Goal: Information Seeking & Learning: Learn about a topic

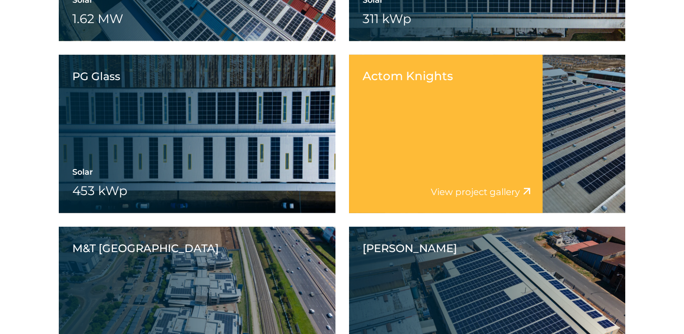
scroll to position [2713, 0]
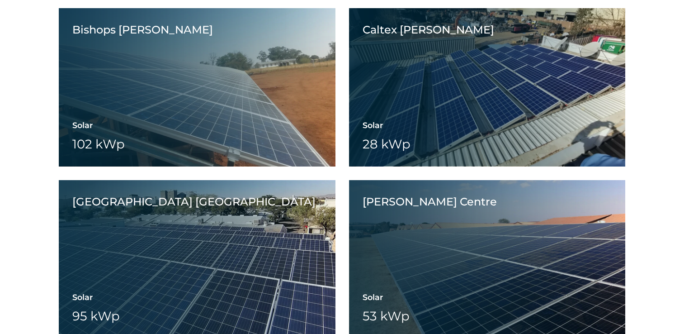
scroll to position [10355, 0]
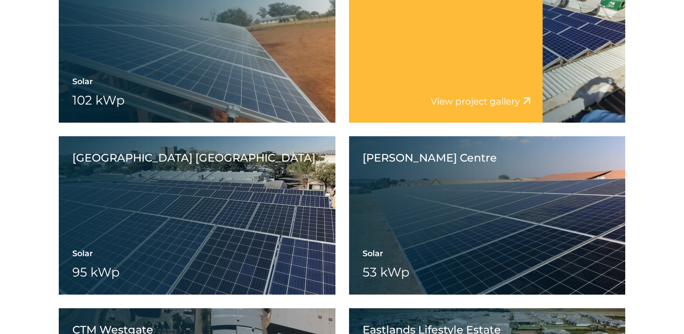
click at [491, 104] on link "View project gallery" at bounding box center [475, 101] width 89 height 11
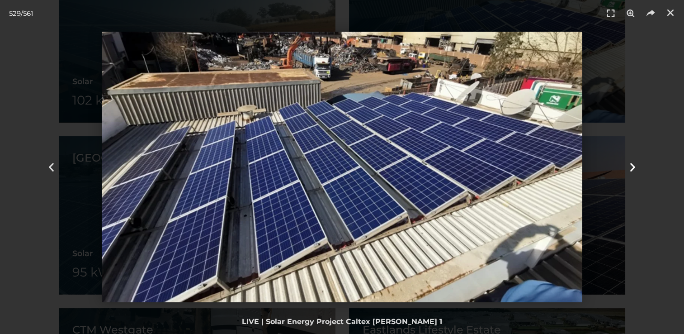
click at [633, 165] on icon "Next slide" at bounding box center [632, 166] width 11 height 11
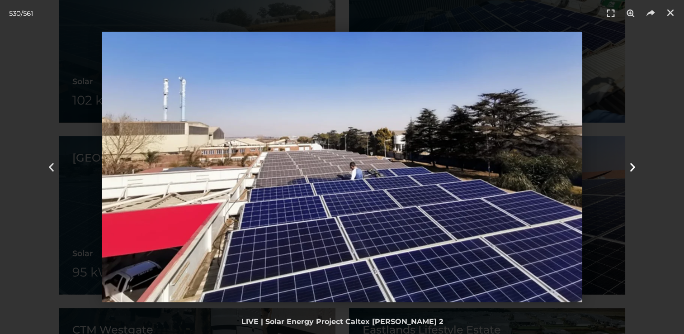
click at [633, 166] on icon "Next slide" at bounding box center [632, 166] width 11 height 11
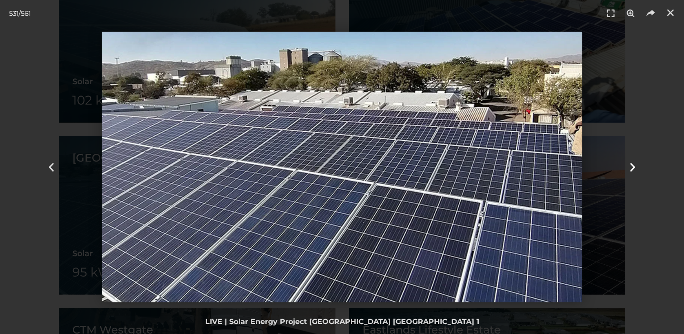
click at [633, 166] on icon "Next slide" at bounding box center [632, 166] width 11 height 11
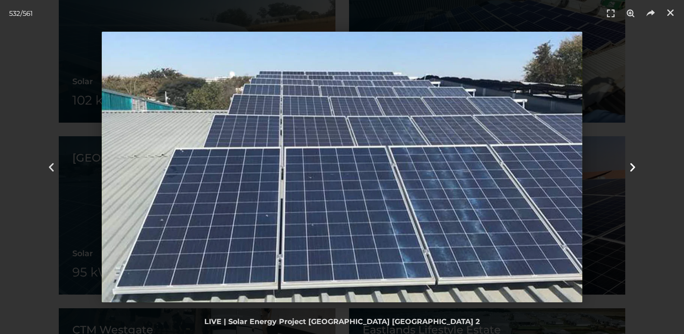
click at [633, 166] on icon "Next slide" at bounding box center [632, 166] width 11 height 11
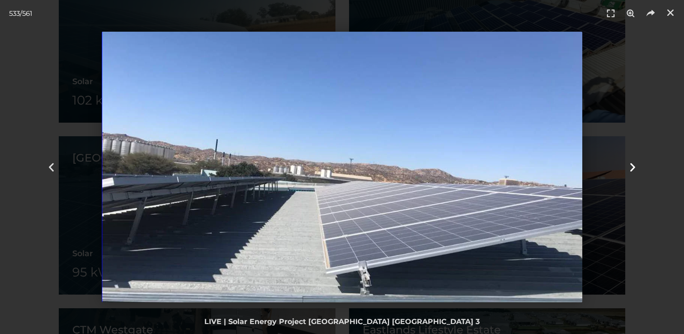
click at [633, 165] on icon "Next slide" at bounding box center [632, 166] width 11 height 11
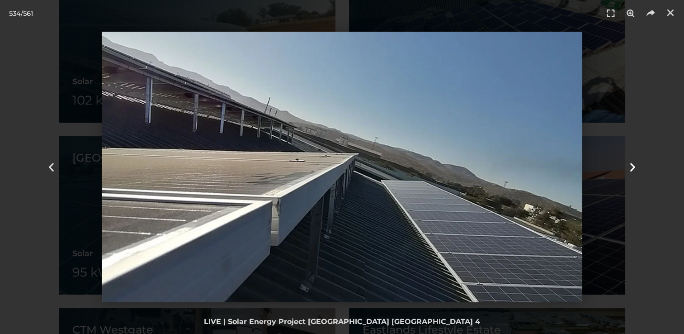
click at [633, 165] on icon "Next slide" at bounding box center [632, 166] width 11 height 11
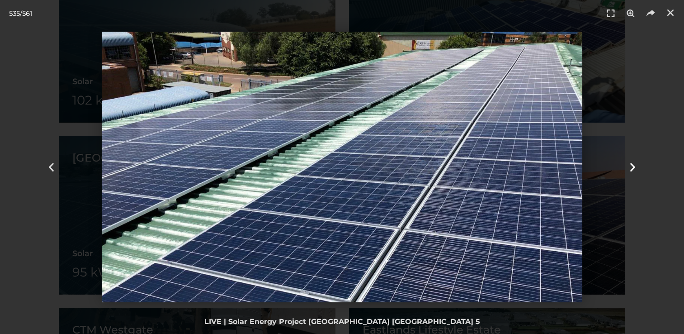
click at [633, 165] on icon "Next slide" at bounding box center [632, 166] width 11 height 11
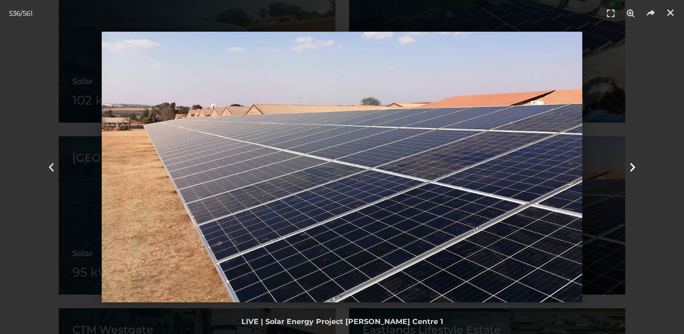
click at [633, 165] on icon "Next slide" at bounding box center [632, 166] width 11 height 11
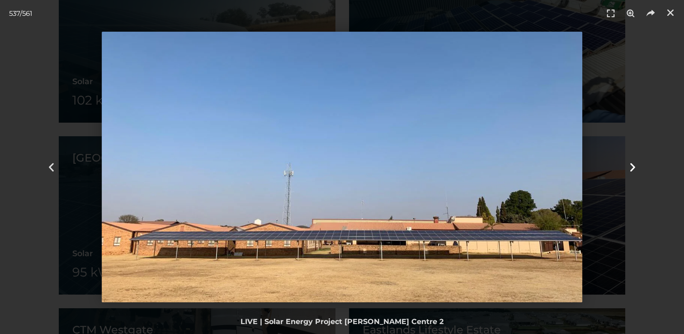
click at [633, 165] on icon "Next slide" at bounding box center [632, 166] width 11 height 11
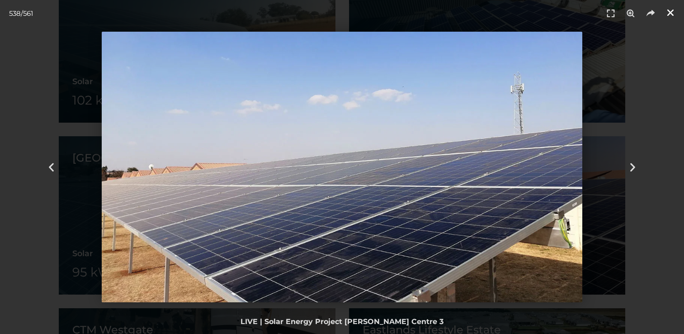
click at [672, 15] on icon "Close (Esc)" at bounding box center [670, 12] width 9 height 9
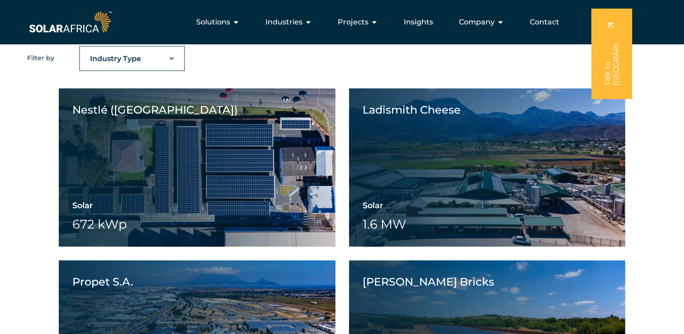
scroll to position [569, 0]
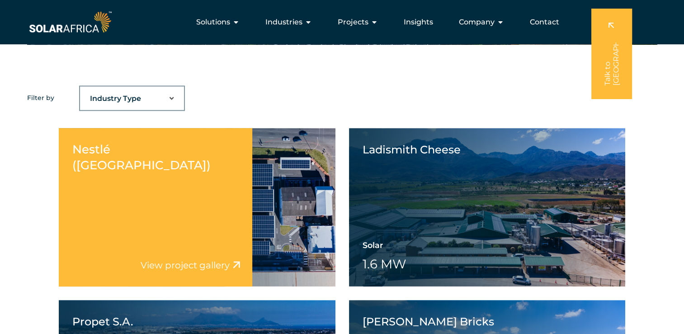
click at [227, 176] on div "Nestlé ([GEOGRAPHIC_DATA]) View project video View project gallery" at bounding box center [156, 207] width 194 height 158
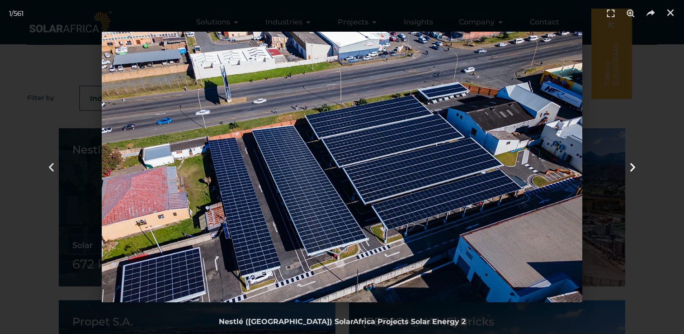
click at [632, 165] on icon "Next slide" at bounding box center [632, 166] width 11 height 11
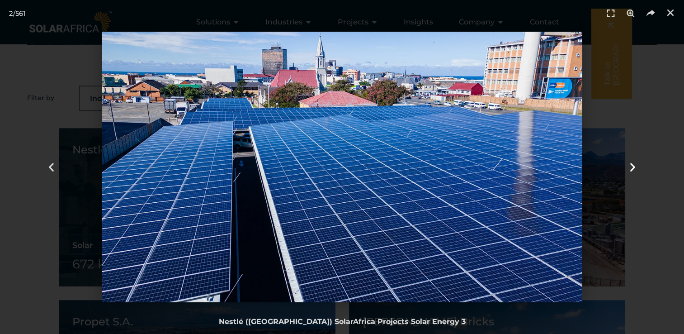
click at [633, 164] on icon "Next slide" at bounding box center [632, 166] width 11 height 11
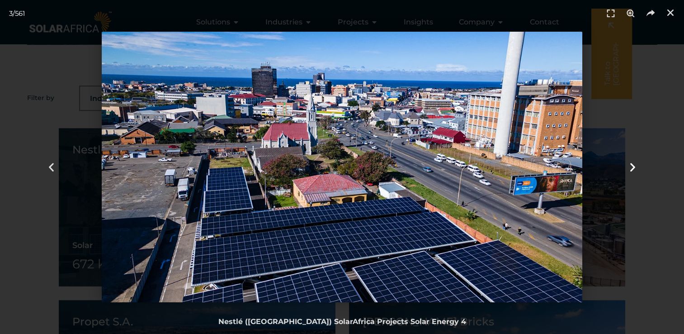
click at [633, 164] on icon "Next slide" at bounding box center [632, 166] width 11 height 11
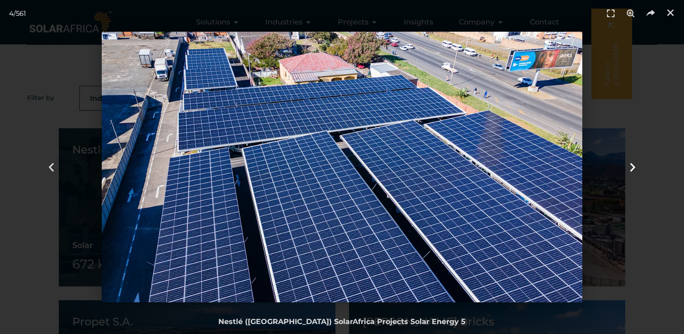
click at [633, 162] on icon "Next slide" at bounding box center [632, 166] width 11 height 11
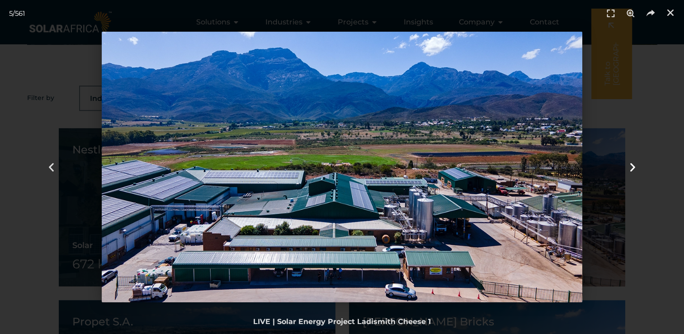
click at [633, 162] on icon "Next slide" at bounding box center [632, 166] width 11 height 11
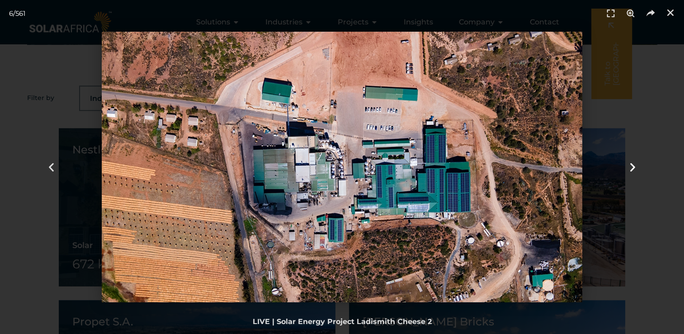
click at [633, 162] on icon "Next slide" at bounding box center [632, 166] width 11 height 11
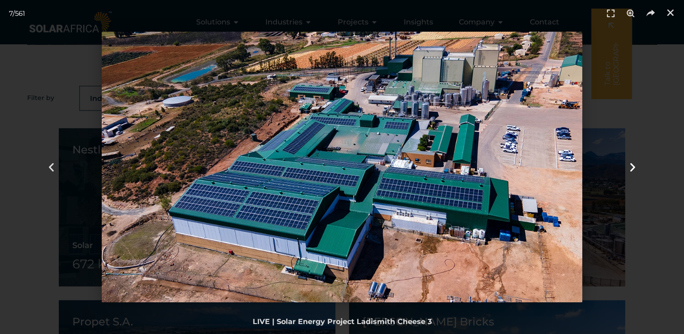
click at [633, 162] on icon "Next slide" at bounding box center [632, 166] width 11 height 11
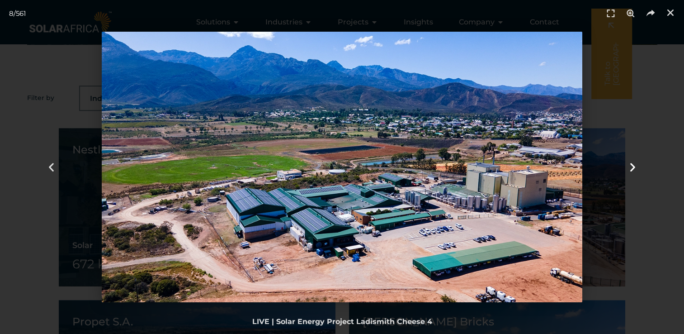
click at [633, 162] on icon "Next slide" at bounding box center [632, 166] width 11 height 11
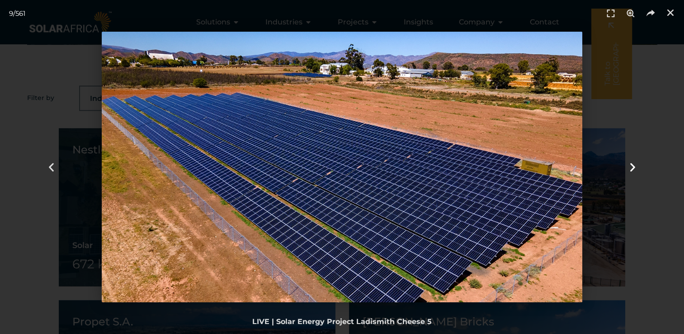
click at [633, 162] on icon "Next slide" at bounding box center [632, 166] width 11 height 11
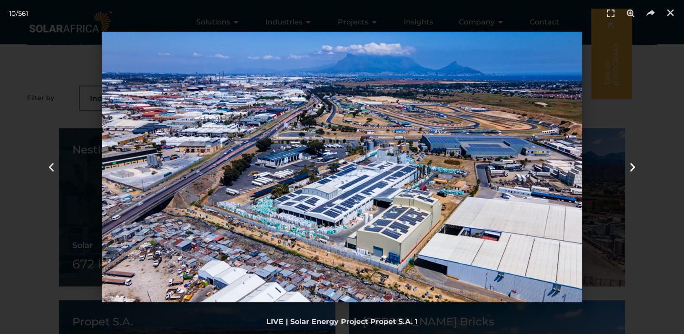
click at [633, 162] on icon "Next slide" at bounding box center [632, 166] width 11 height 11
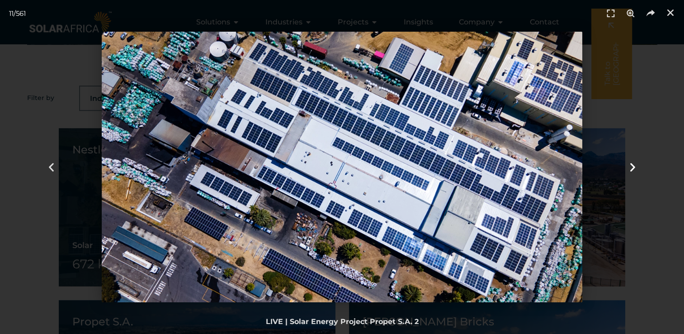
click at [633, 162] on icon "Next slide" at bounding box center [632, 166] width 11 height 11
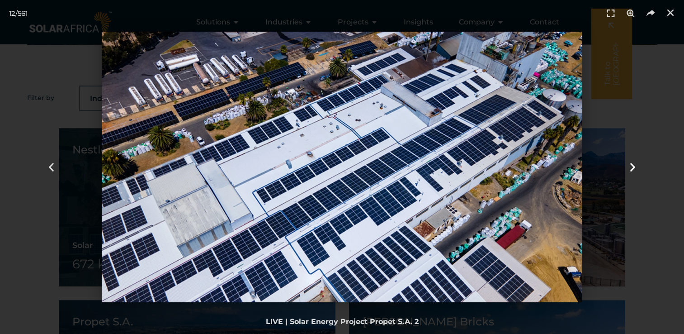
click at [633, 162] on icon "Next slide" at bounding box center [632, 166] width 11 height 11
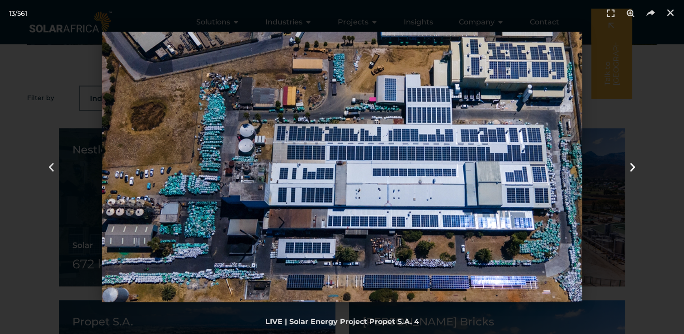
click at [633, 162] on icon "Next slide" at bounding box center [632, 166] width 11 height 11
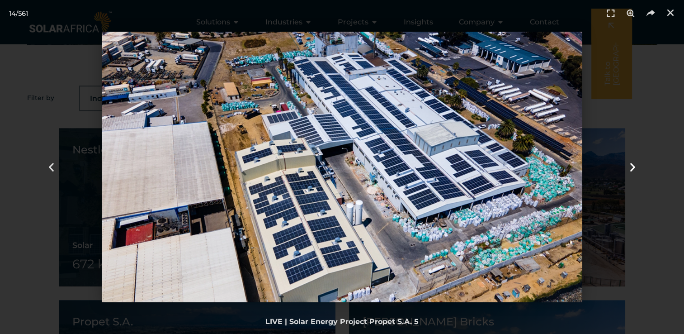
click at [633, 162] on icon "Next slide" at bounding box center [632, 166] width 11 height 11
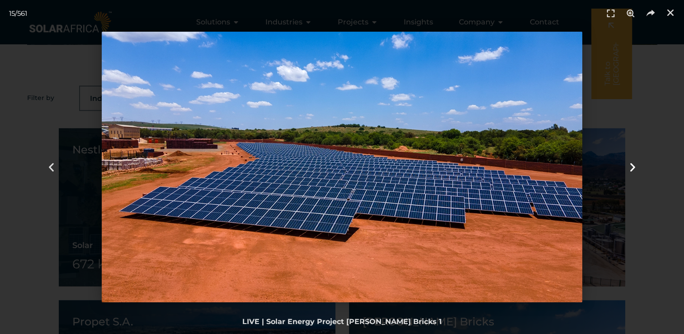
click at [633, 162] on icon "Next slide" at bounding box center [632, 166] width 11 height 11
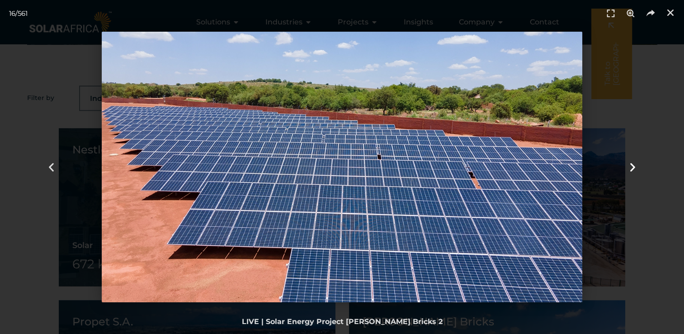
click at [633, 162] on icon "Next slide" at bounding box center [632, 166] width 11 height 11
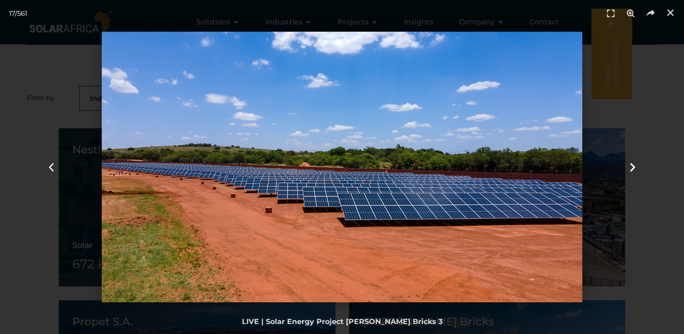
click at [633, 162] on icon "Next slide" at bounding box center [632, 166] width 11 height 11
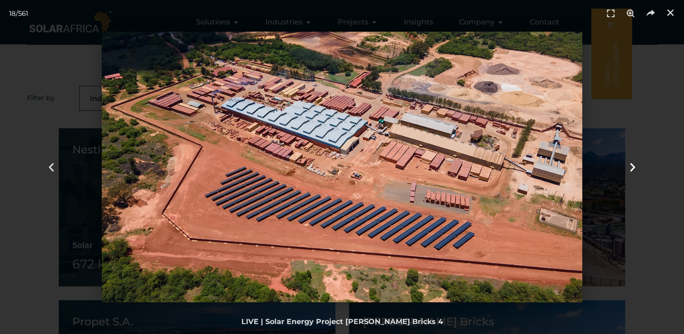
click at [633, 165] on icon "Next slide" at bounding box center [632, 166] width 11 height 11
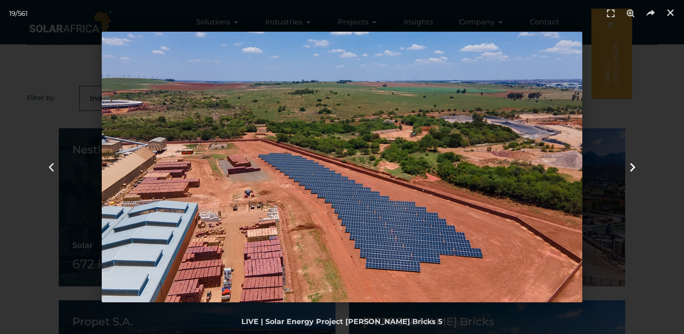
click at [634, 167] on icon "Next slide" at bounding box center [632, 166] width 11 height 11
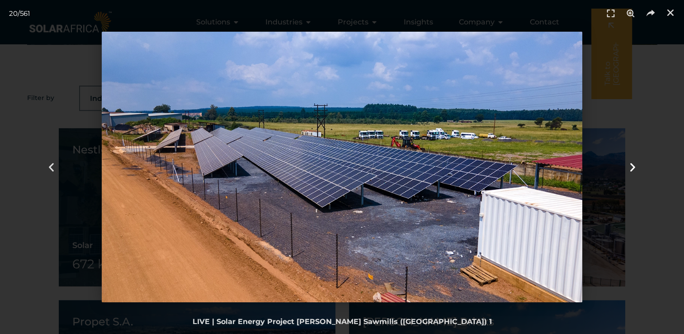
click at [634, 167] on icon "Next slide" at bounding box center [632, 166] width 11 height 11
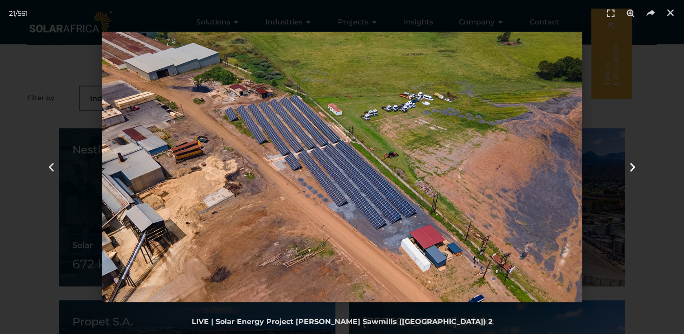
click at [633, 166] on icon "Next slide" at bounding box center [632, 166] width 11 height 11
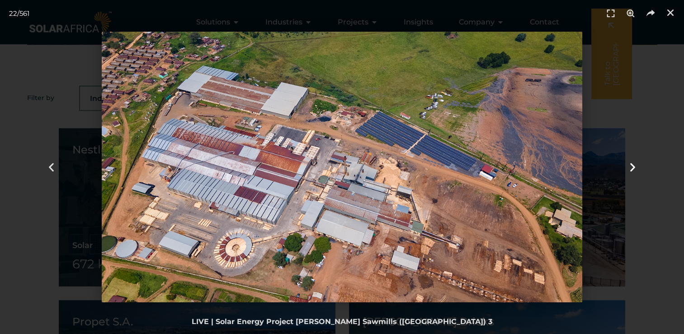
click at [633, 166] on icon "Next slide" at bounding box center [632, 166] width 11 height 11
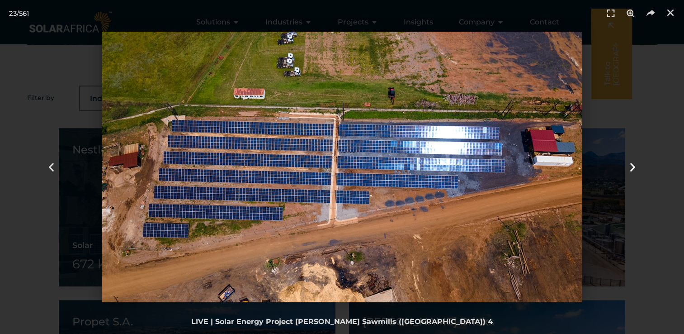
click at [550, 84] on img "23 / 561" at bounding box center [342, 167] width 481 height 270
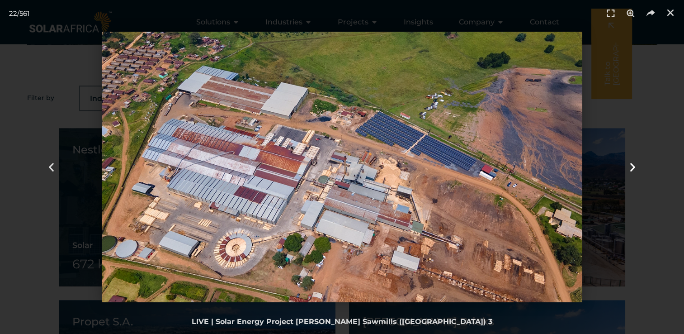
click at [631, 165] on icon "Next slide" at bounding box center [632, 166] width 11 height 11
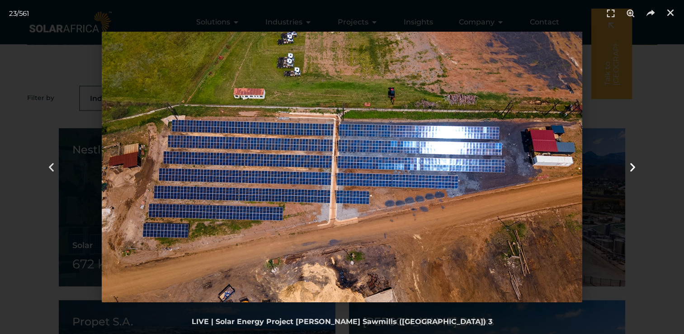
click at [631, 165] on icon "Next slide" at bounding box center [632, 166] width 11 height 11
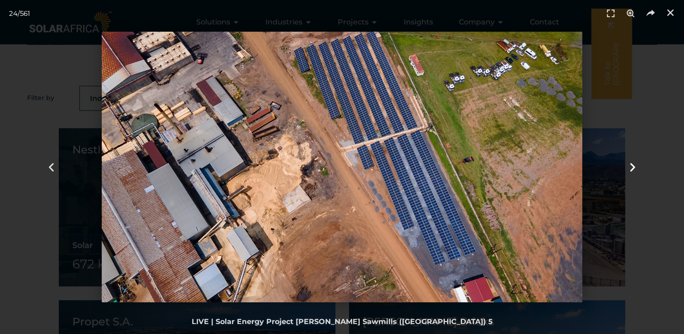
click at [631, 165] on icon "Next slide" at bounding box center [632, 166] width 11 height 11
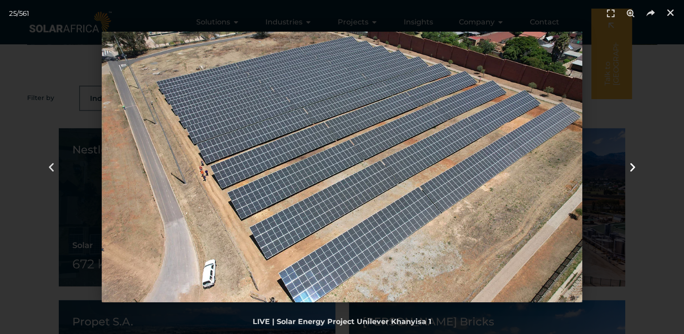
click at [631, 165] on icon "Next slide" at bounding box center [632, 166] width 11 height 11
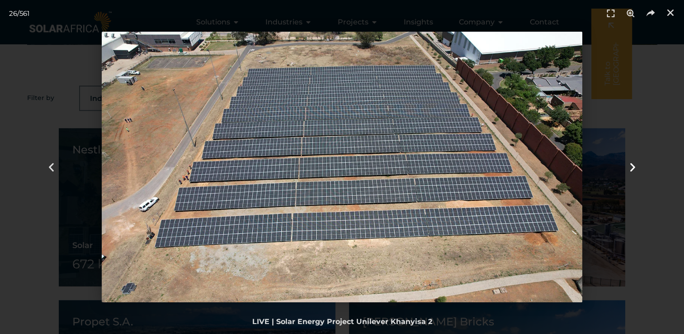
click at [631, 165] on icon "Next slide" at bounding box center [632, 166] width 11 height 11
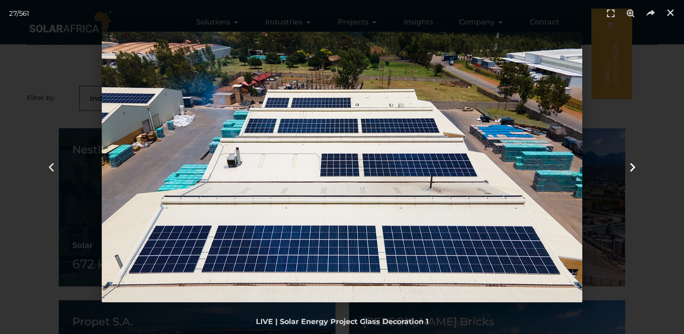
click at [631, 165] on icon "Next slide" at bounding box center [632, 166] width 11 height 11
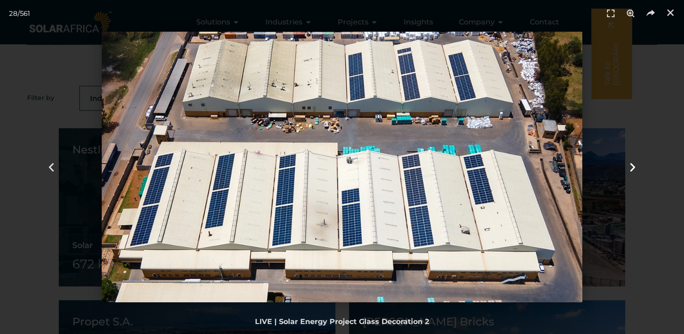
click at [633, 165] on icon "Next slide" at bounding box center [632, 166] width 11 height 11
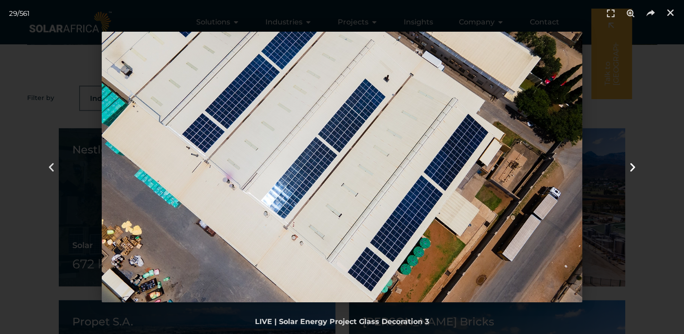
click at [633, 165] on icon "Next slide" at bounding box center [632, 166] width 11 height 11
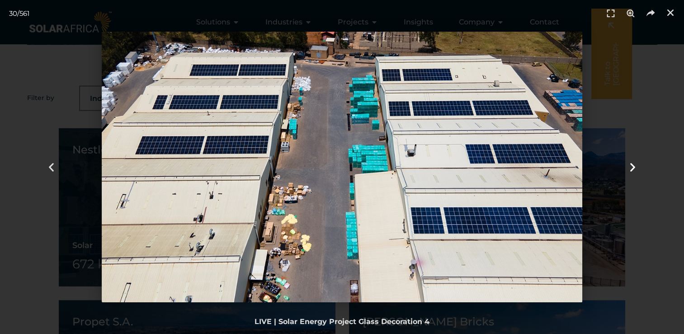
drag, startPoint x: 633, startPoint y: 165, endPoint x: 638, endPoint y: 164, distance: 5.9
click at [640, 164] on div "Next" at bounding box center [632, 167] width 103 height 334
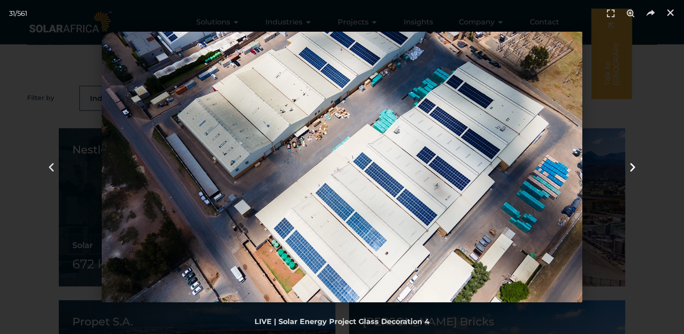
click at [635, 165] on icon "Next slide" at bounding box center [632, 166] width 11 height 11
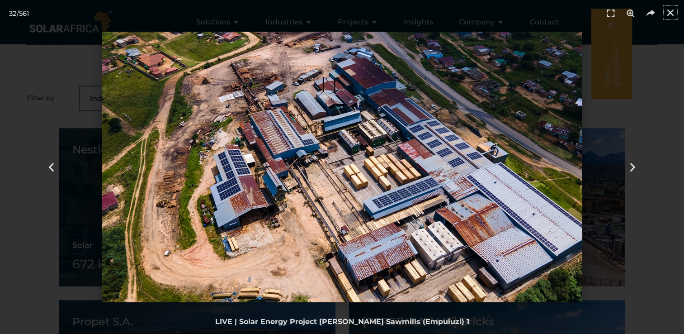
drag, startPoint x: 671, startPoint y: 14, endPoint x: 655, endPoint y: 47, distance: 37.0
click at [671, 14] on icon "Close (Esc)" at bounding box center [670, 12] width 9 height 9
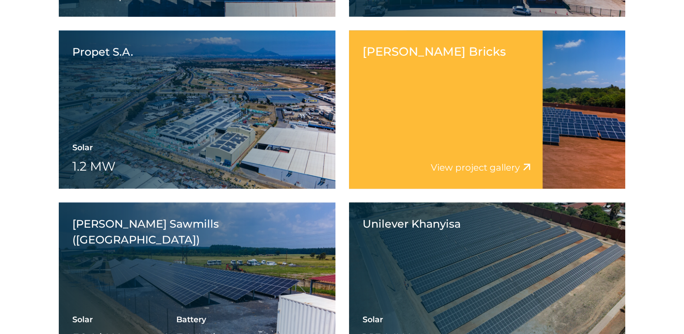
scroll to position [840, 0]
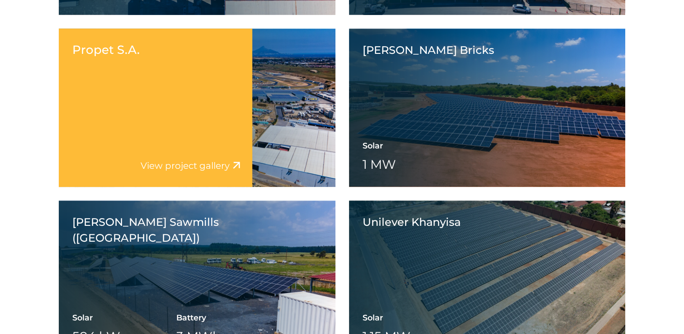
click at [214, 126] on div "Propet S.A. View project video View project gallery" at bounding box center [156, 107] width 194 height 158
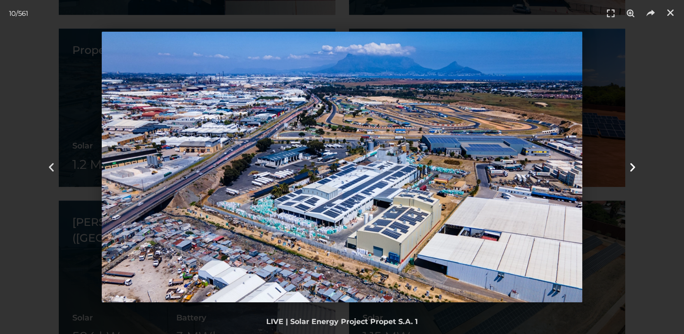
click at [632, 166] on icon "Next slide" at bounding box center [632, 166] width 11 height 11
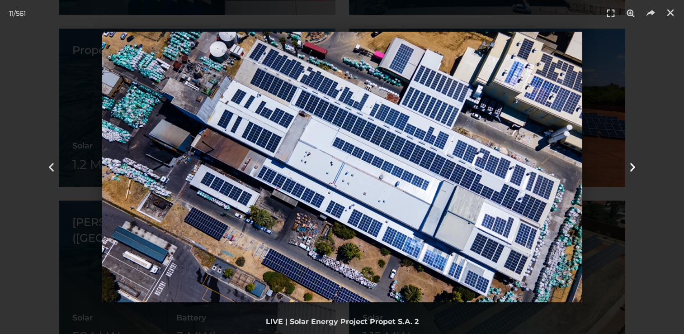
click at [632, 166] on icon "Next slide" at bounding box center [632, 166] width 11 height 11
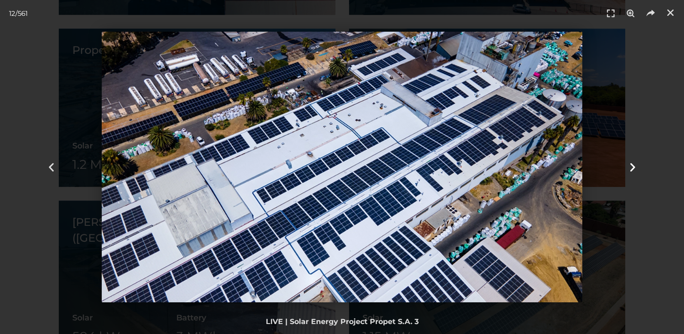
click at [632, 166] on icon "Next slide" at bounding box center [632, 166] width 11 height 11
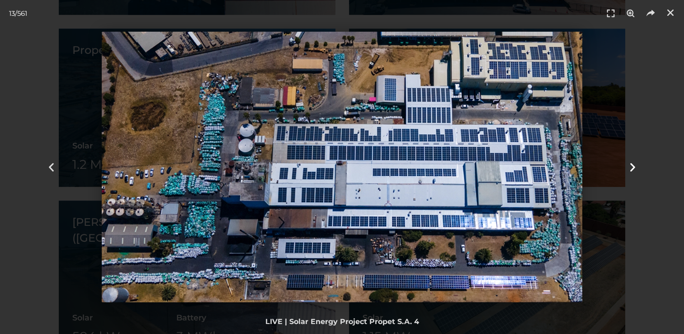
click at [632, 166] on icon "Next slide" at bounding box center [632, 166] width 11 height 11
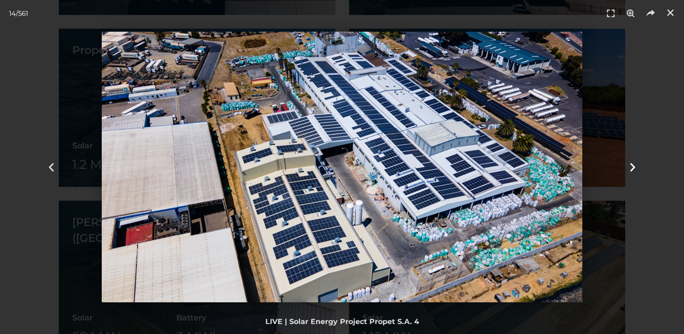
click at [632, 166] on icon "Next slide" at bounding box center [632, 166] width 11 height 11
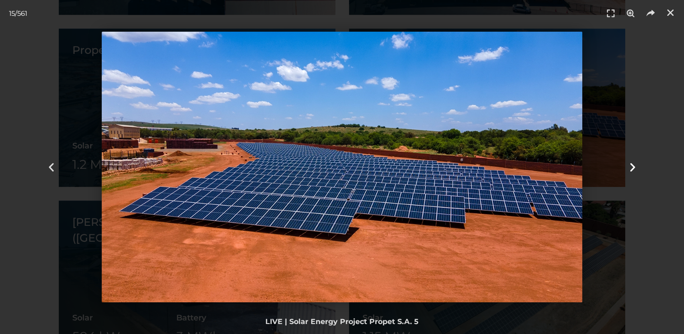
click at [632, 166] on icon "Next slide" at bounding box center [632, 166] width 11 height 11
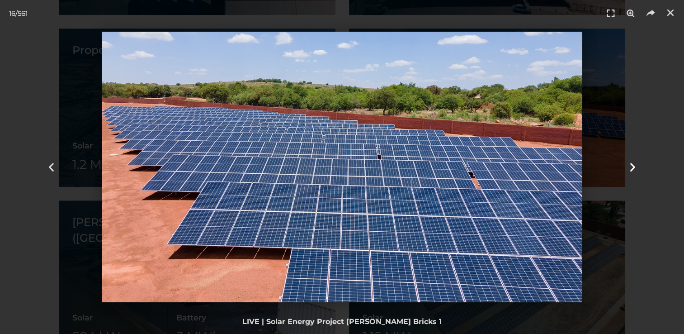
click at [632, 166] on icon "Next slide" at bounding box center [632, 166] width 11 height 11
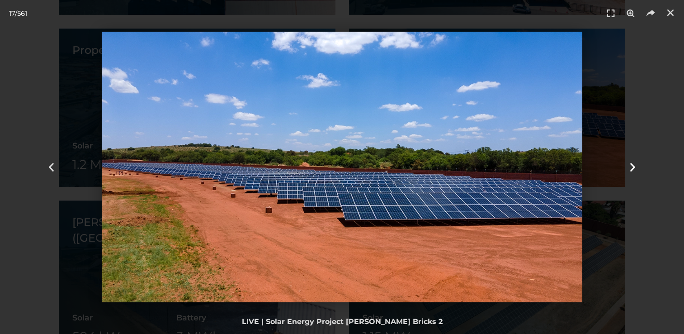
click at [632, 166] on icon "Next slide" at bounding box center [632, 166] width 11 height 11
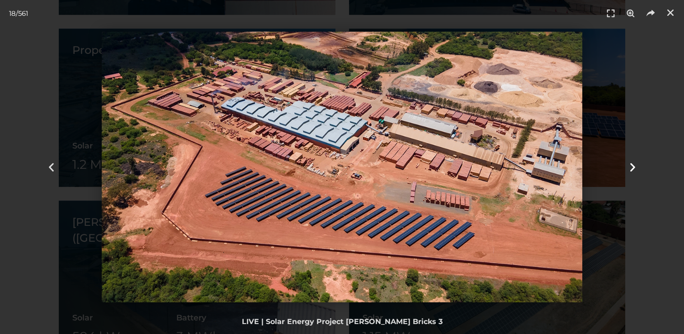
click at [632, 166] on icon "Next slide" at bounding box center [632, 166] width 11 height 11
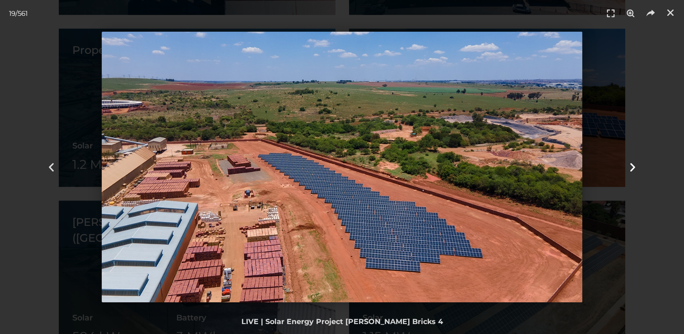
click at [632, 166] on icon "Next slide" at bounding box center [632, 166] width 11 height 11
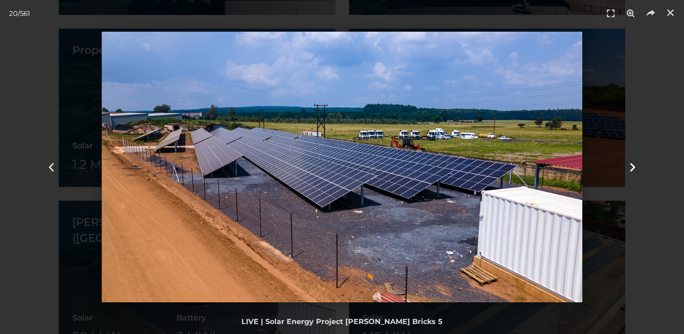
click at [632, 166] on icon "Next slide" at bounding box center [632, 166] width 11 height 11
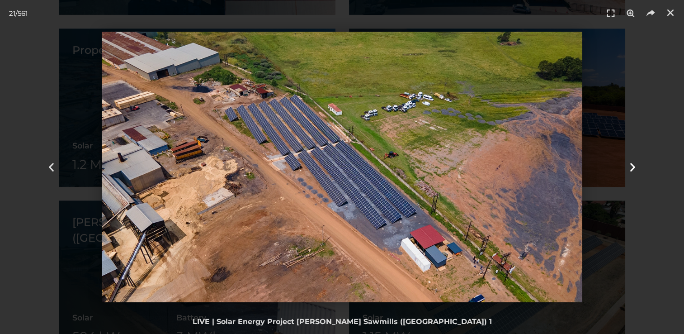
click at [632, 166] on icon "Next slide" at bounding box center [632, 166] width 11 height 11
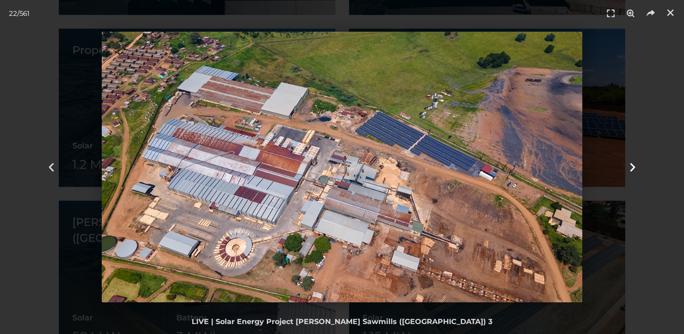
click at [632, 166] on icon "Next slide" at bounding box center [632, 166] width 11 height 11
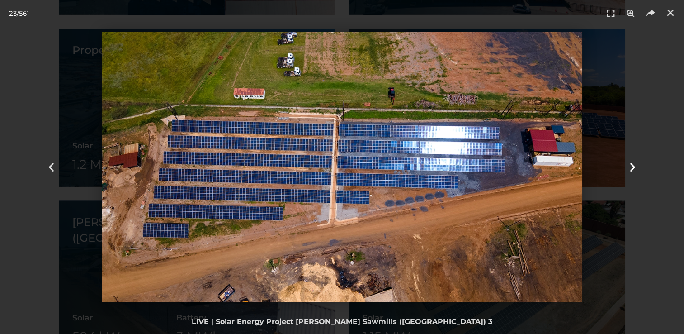
click at [632, 166] on icon "Next slide" at bounding box center [632, 166] width 11 height 11
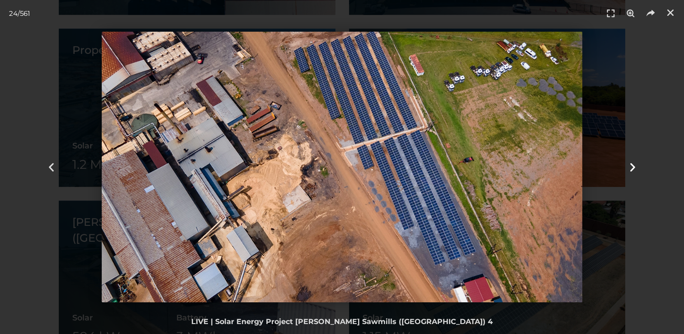
click at [632, 166] on icon "Next slide" at bounding box center [632, 166] width 11 height 11
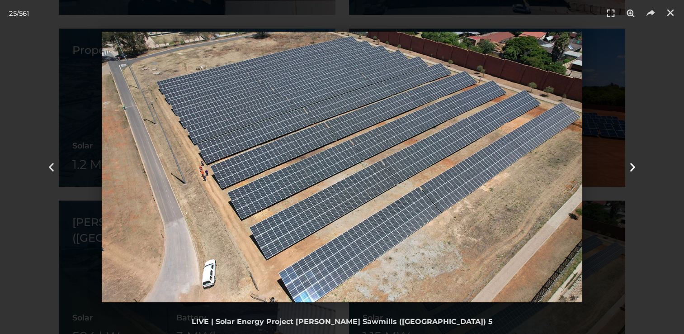
click at [632, 166] on icon "Next slide" at bounding box center [632, 166] width 11 height 11
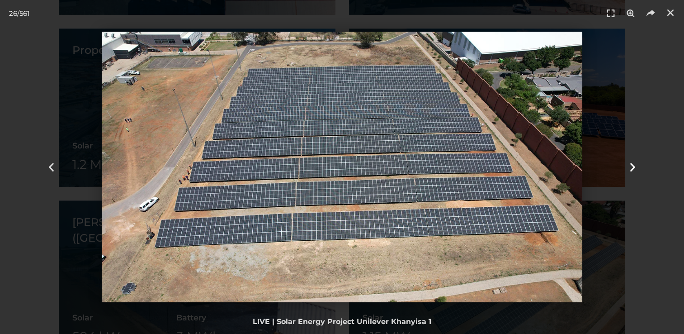
click at [632, 166] on icon "Next slide" at bounding box center [632, 166] width 11 height 11
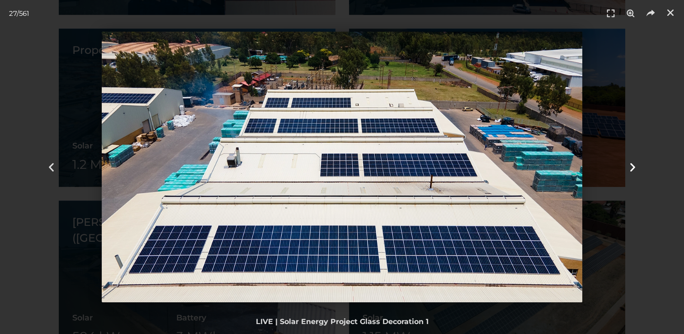
click at [632, 166] on icon "Next slide" at bounding box center [632, 166] width 11 height 11
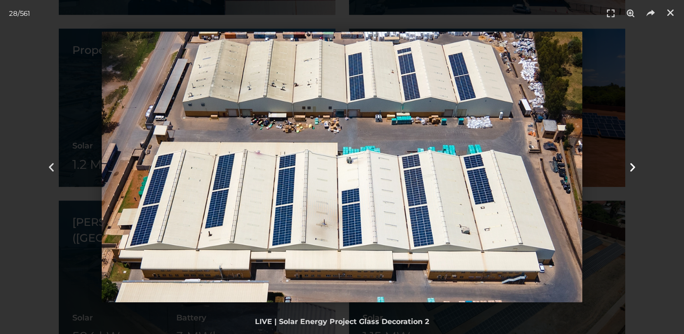
click at [632, 166] on icon "Next slide" at bounding box center [632, 166] width 11 height 11
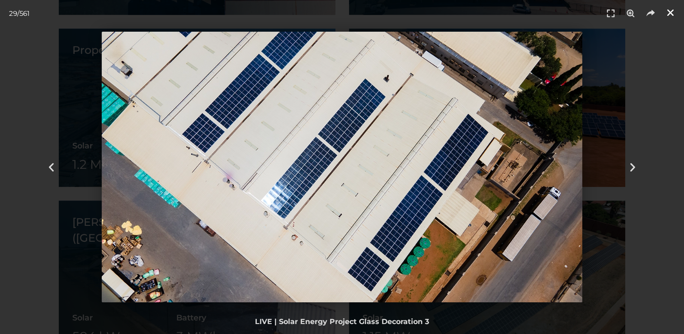
click at [672, 14] on icon "Close (Esc)" at bounding box center [670, 12] width 9 height 9
